Goal: Transaction & Acquisition: Obtain resource

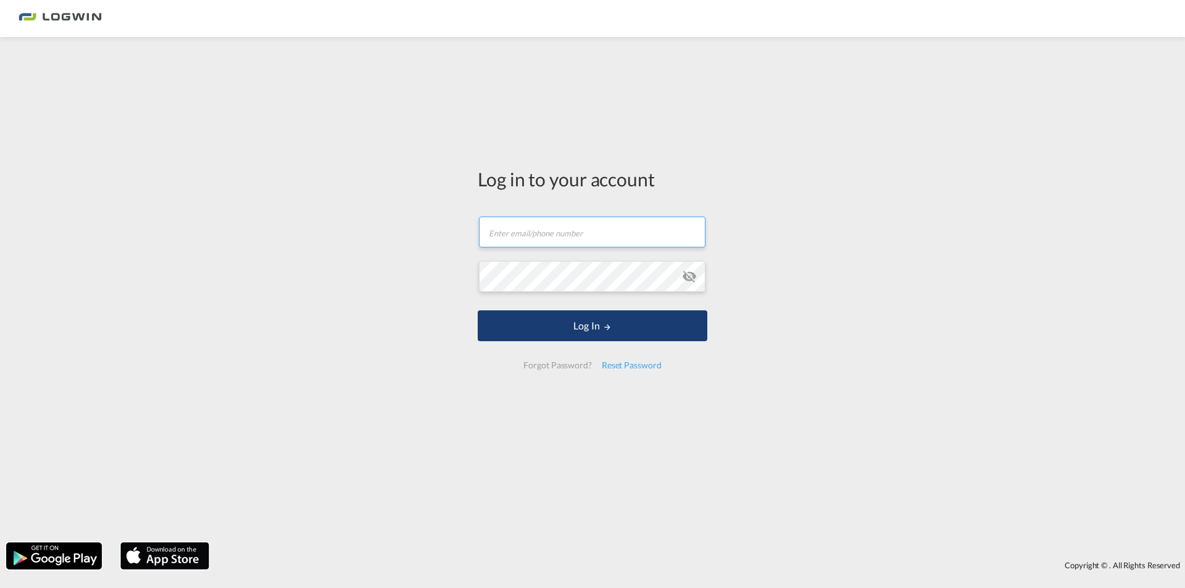
type input "[PERSON_NAME][EMAIL_ADDRESS][PERSON_NAME][DOMAIN_NAME]"
click at [619, 326] on button "Log In" at bounding box center [593, 325] width 230 height 31
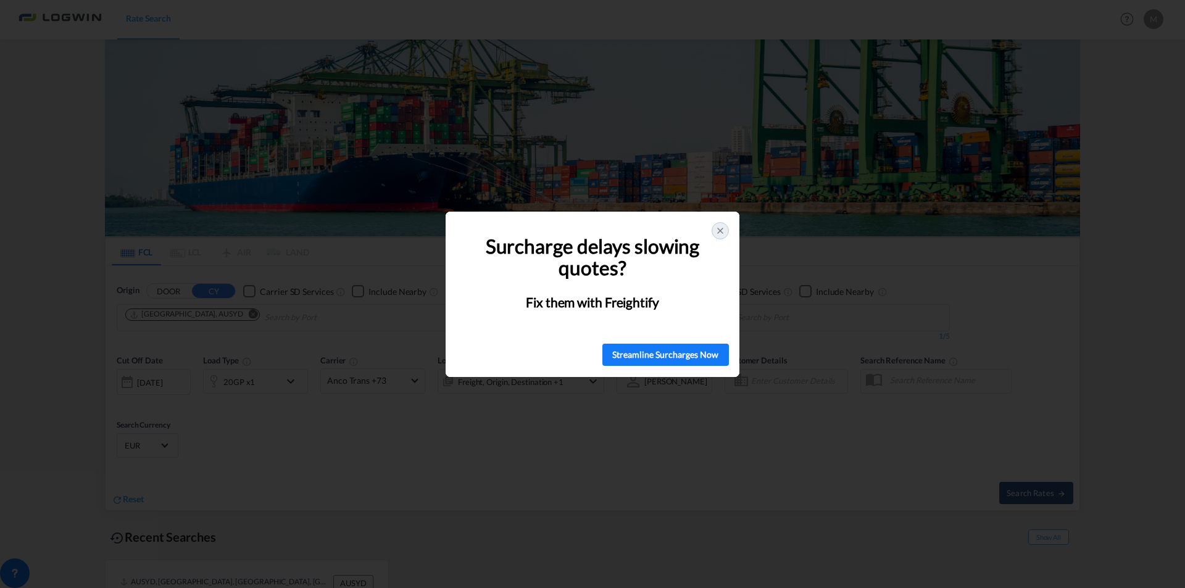
click at [717, 232] on icon at bounding box center [720, 231] width 10 height 10
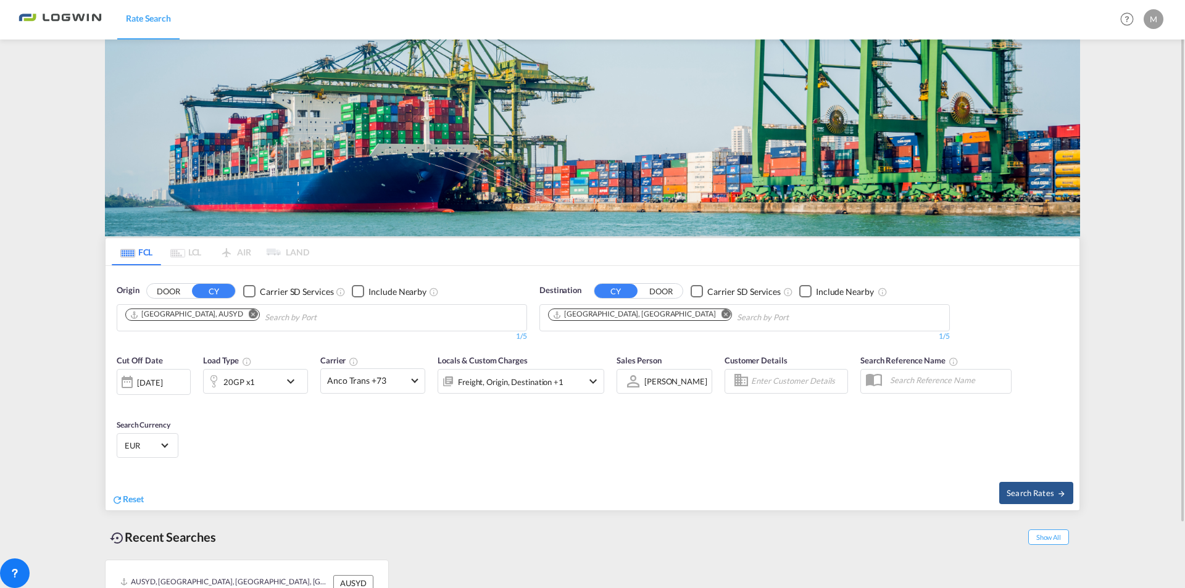
click at [209, 291] on button "CY" at bounding box center [213, 291] width 43 height 14
click at [249, 315] on md-icon "Remove" at bounding box center [253, 314] width 9 height 9
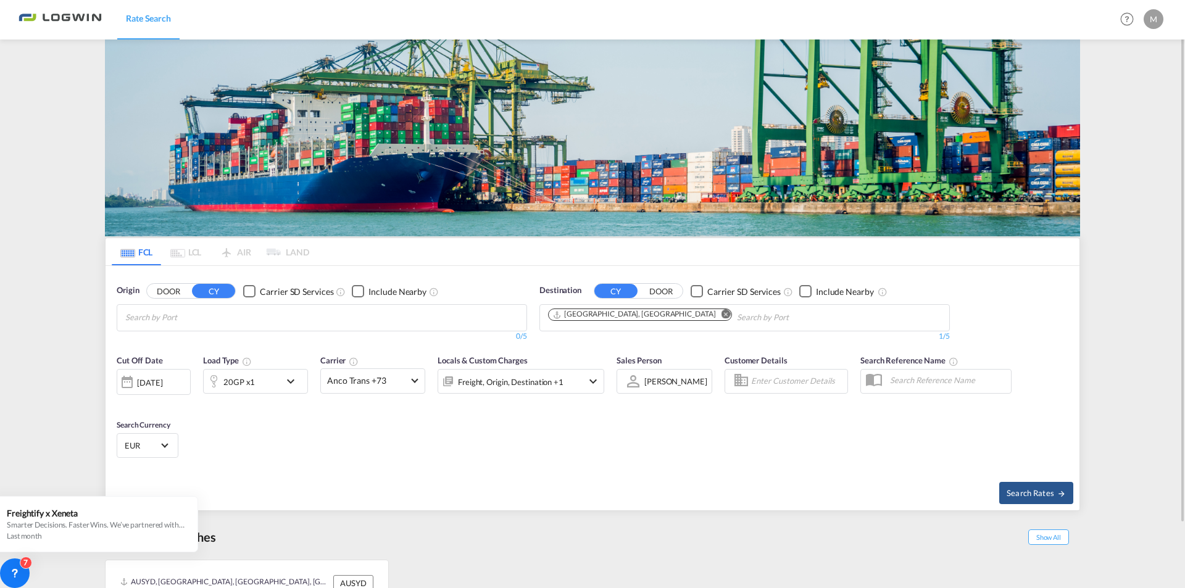
click at [187, 320] on body "Rate Search Rate Search Help Resources Product Release M My Profile Logout FCL …" at bounding box center [592, 294] width 1185 height 588
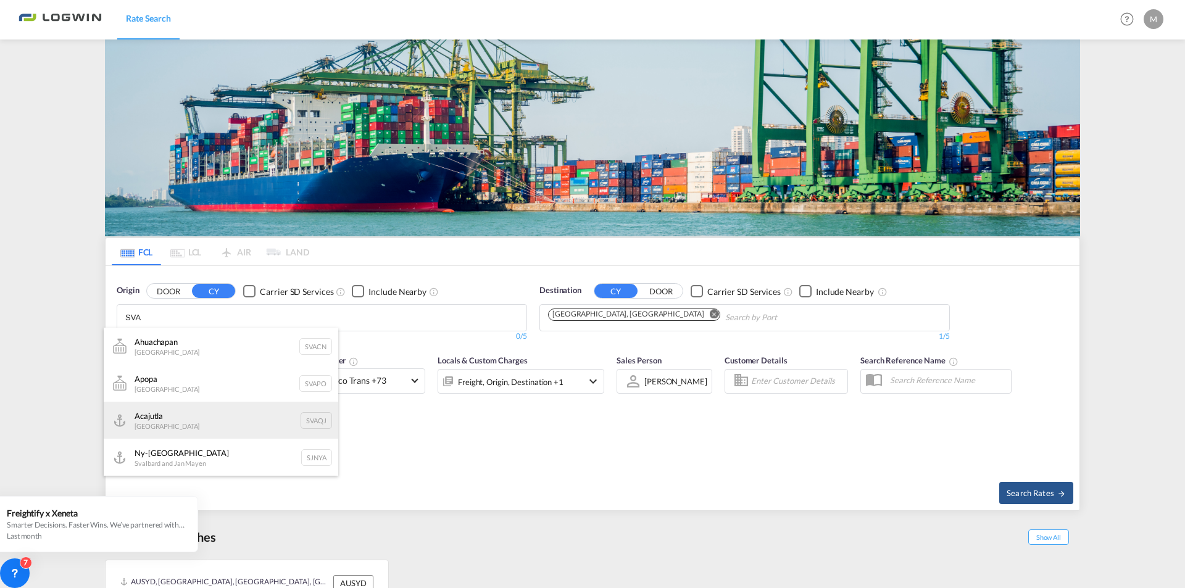
type input "SVA"
click at [197, 420] on div "Acajutla El Salvador SVAQJ" at bounding box center [221, 420] width 235 height 37
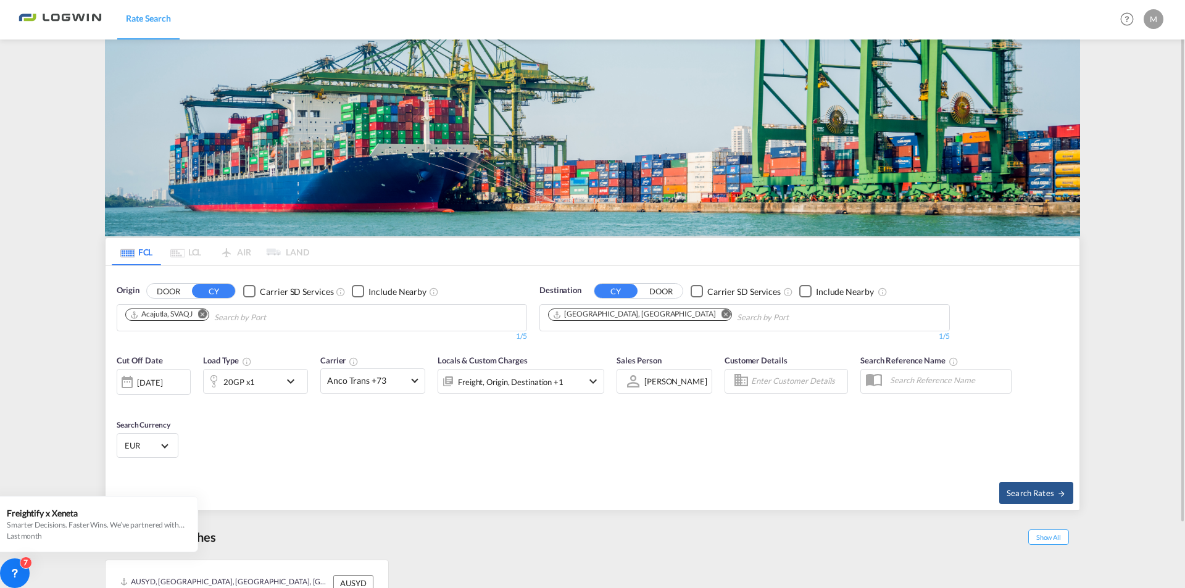
click at [167, 448] on md-select-value "EUR" at bounding box center [147, 445] width 48 height 17
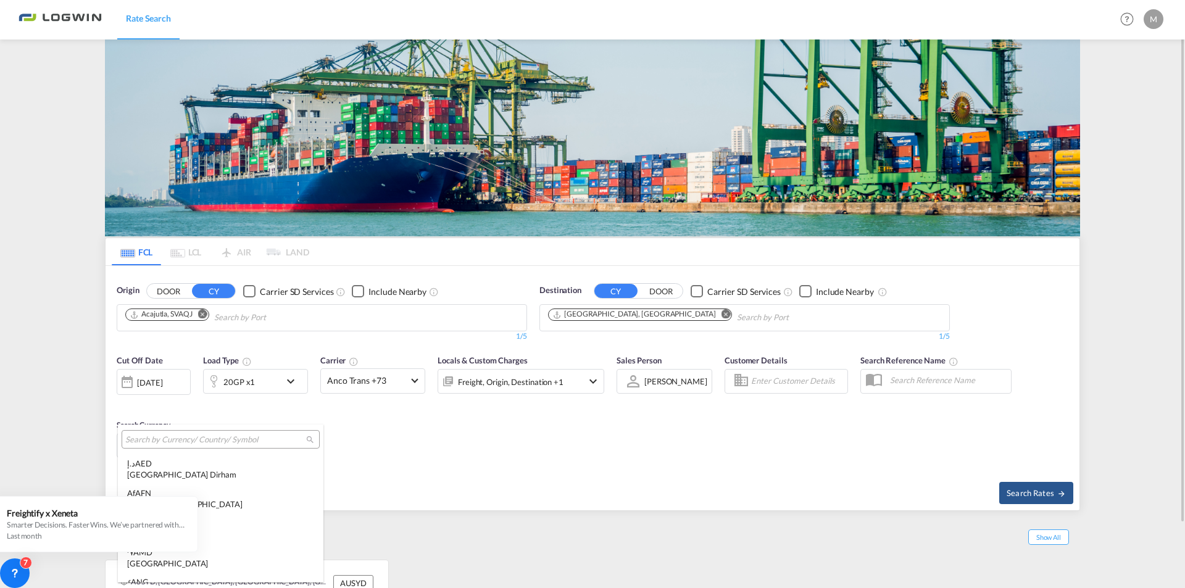
scroll to position [1239, 0]
click at [225, 443] on input "search" at bounding box center [215, 439] width 181 height 11
type input "usd"
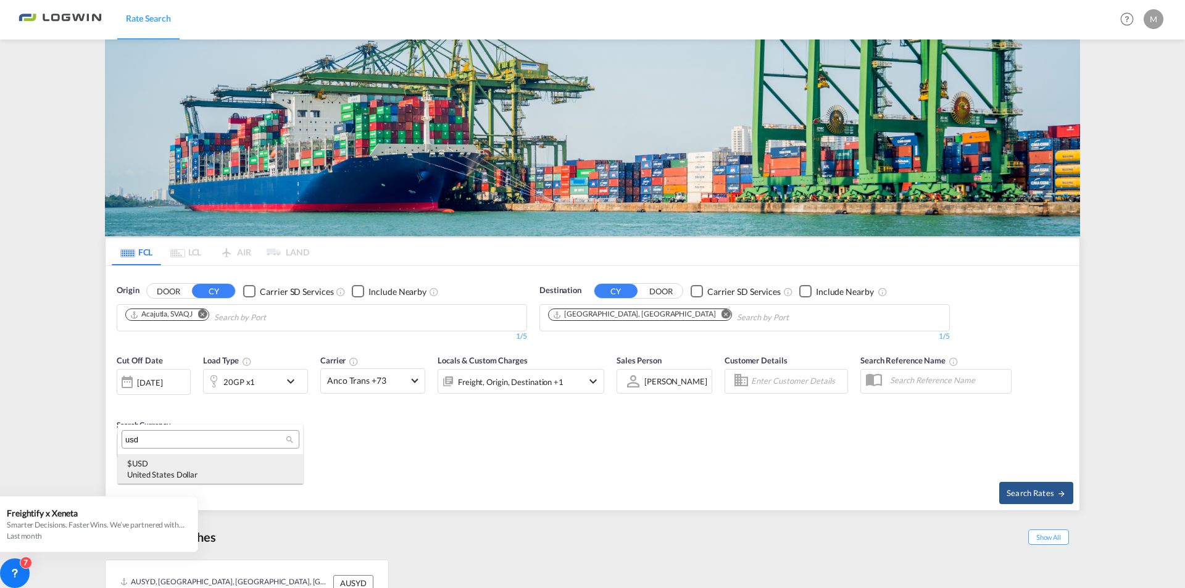
click at [175, 472] on div "United States Dollar" at bounding box center [210, 474] width 167 height 11
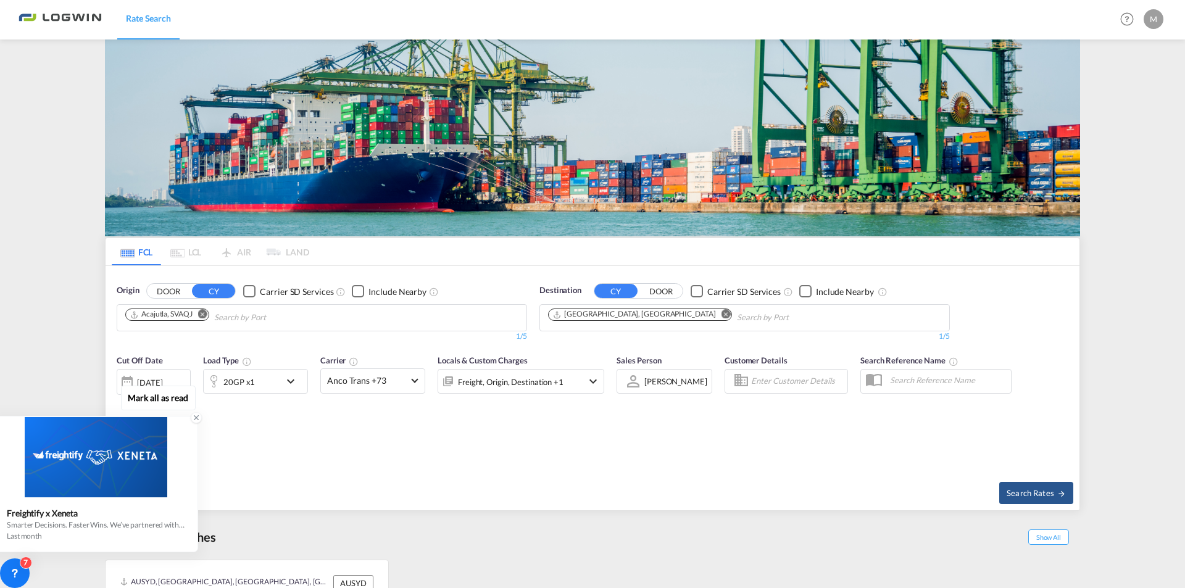
click at [195, 417] on icon at bounding box center [196, 418] width 9 height 9
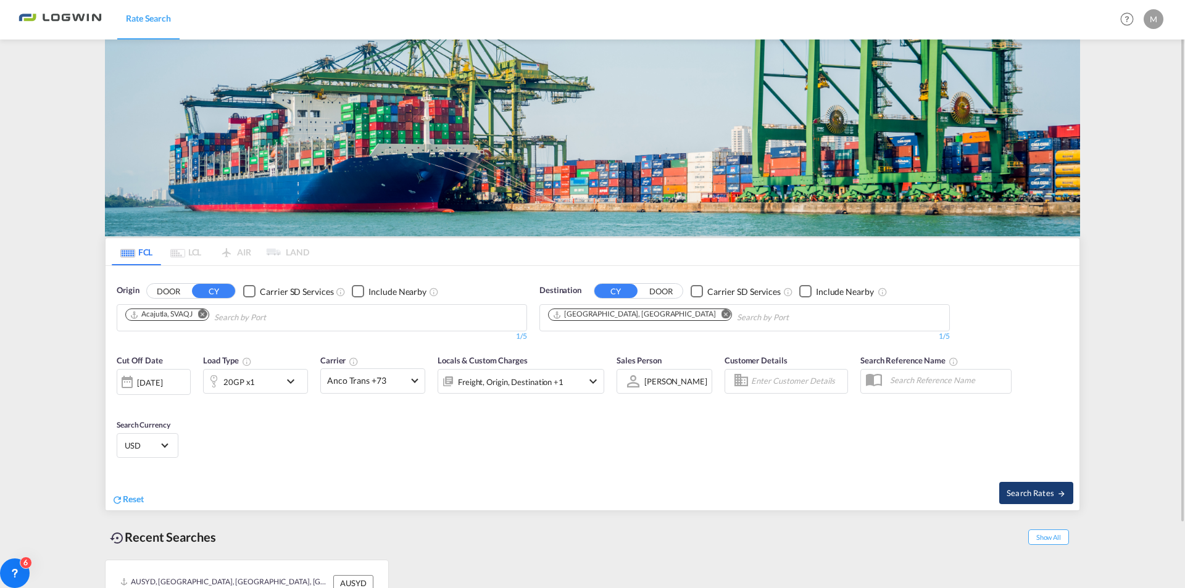
click at [1054, 493] on span "Search Rates" at bounding box center [1036, 493] width 59 height 10
type input "SVAQJ to DEHAM / [DATE]"
